Goal: Find specific page/section: Find specific page/section

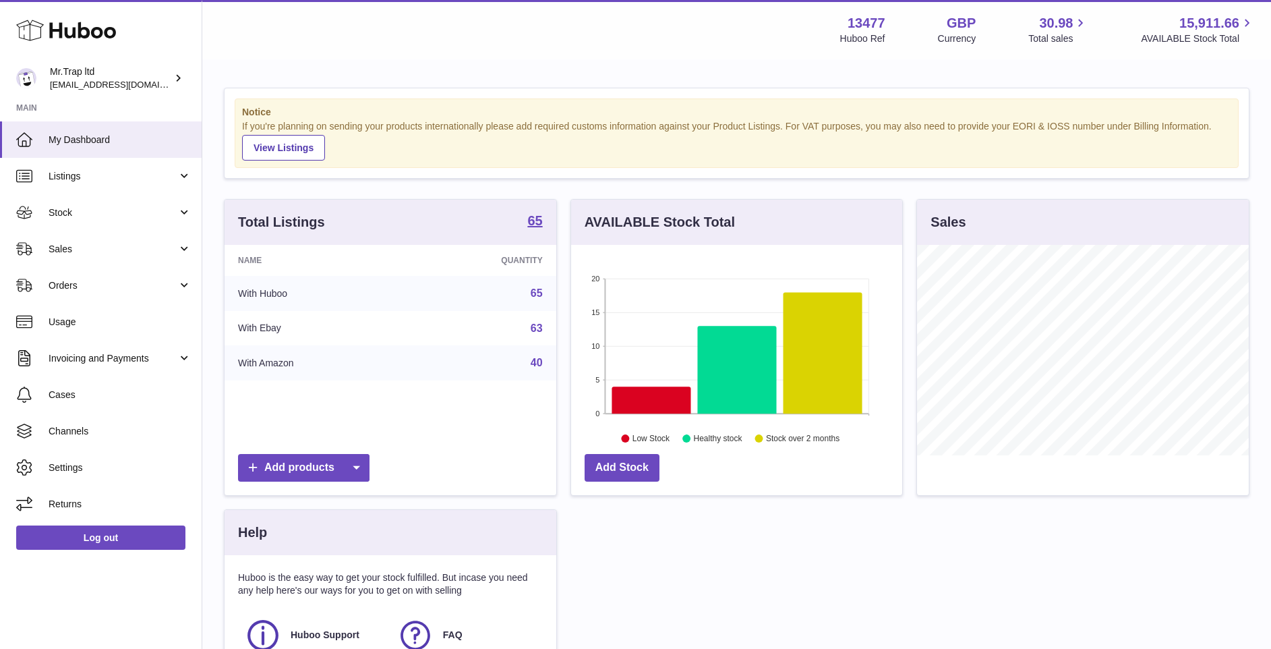
scroll to position [210, 331]
click at [121, 251] on span "Sales" at bounding box center [113, 249] width 129 height 13
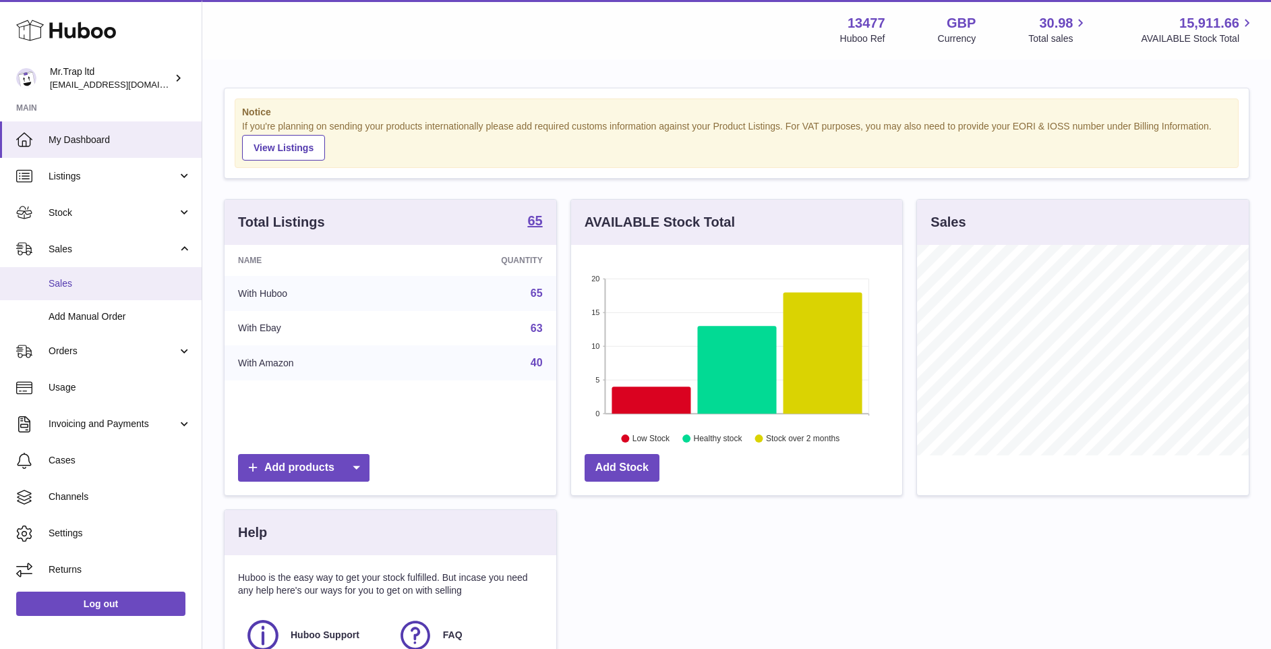
click at [169, 283] on span "Sales" at bounding box center [120, 283] width 143 height 13
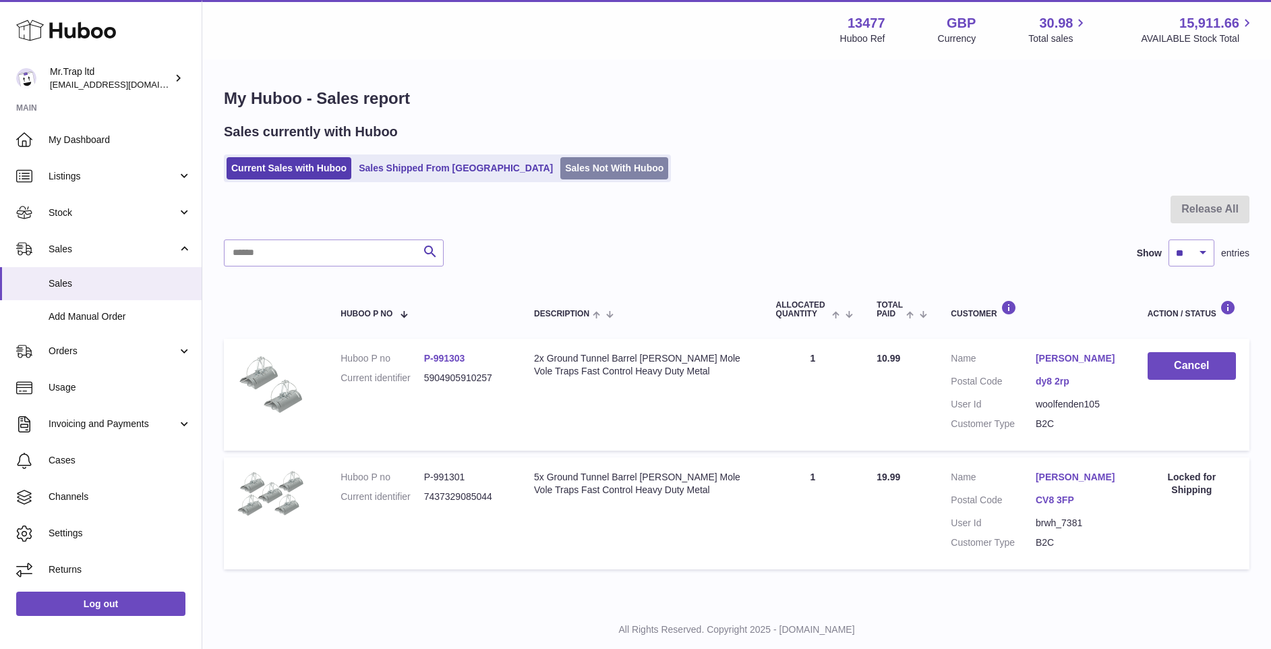
click at [560, 165] on link "Sales Not With Huboo" at bounding box center [614, 168] width 108 height 22
